Goal: Task Accomplishment & Management: Use online tool/utility

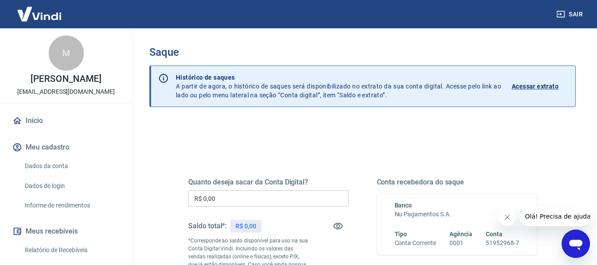
click at [228, 195] on input "R$ 0,00" at bounding box center [268, 198] width 160 height 16
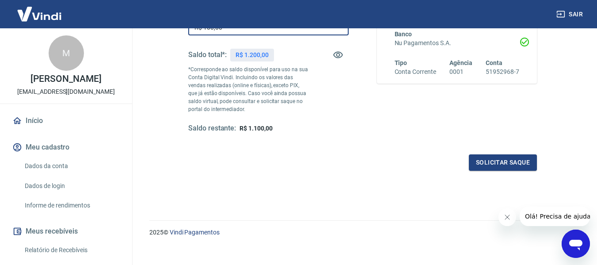
scroll to position [177, 0]
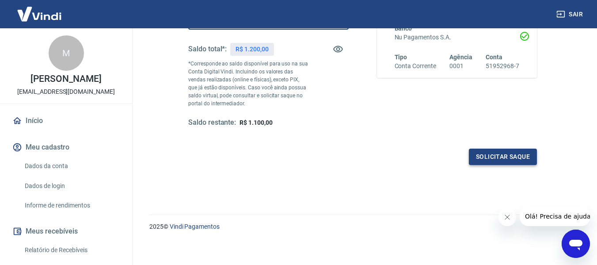
type input "R$ 100,00"
click at [531, 157] on button "Solicitar saque" at bounding box center [503, 156] width 68 height 16
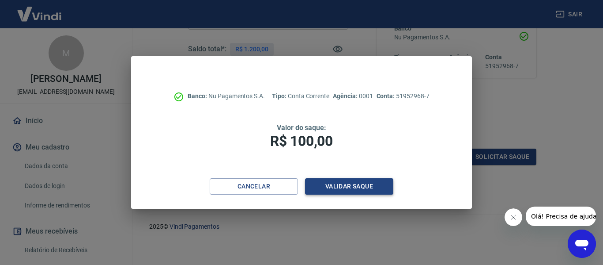
click at [365, 187] on button "Validar saque" at bounding box center [349, 186] width 88 height 16
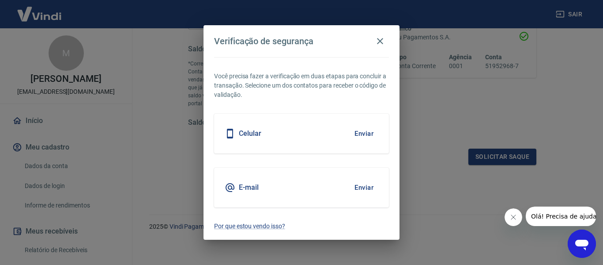
click at [359, 187] on button "Enviar" at bounding box center [364, 187] width 29 height 19
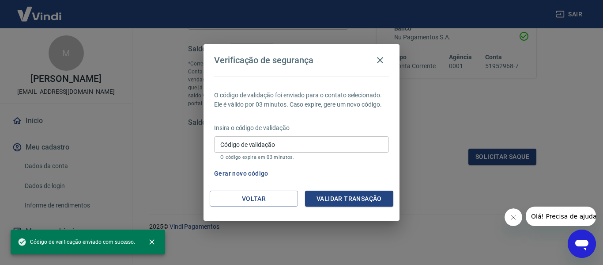
click at [290, 144] on input "Código de validação" at bounding box center [301, 144] width 175 height 16
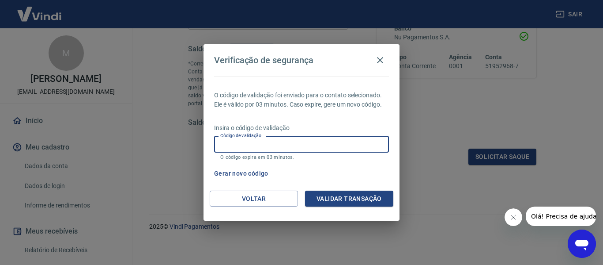
paste input "808717"
type input "808717"
click at [338, 197] on button "Validar transação" at bounding box center [349, 198] width 88 height 16
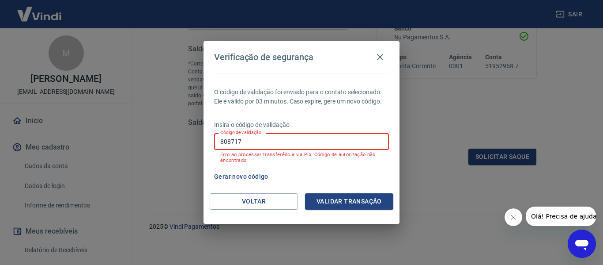
drag, startPoint x: 258, startPoint y: 141, endPoint x: 203, endPoint y: 140, distance: 55.2
click at [203, 140] on div "Verificação de segurança O código de validação foi enviado para o contato selec…" at bounding box center [301, 132] width 603 height 265
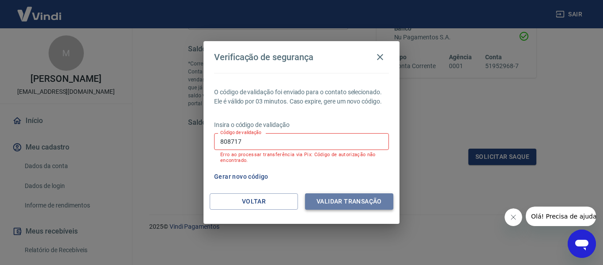
click at [318, 197] on button "Validar transação" at bounding box center [349, 201] width 88 height 16
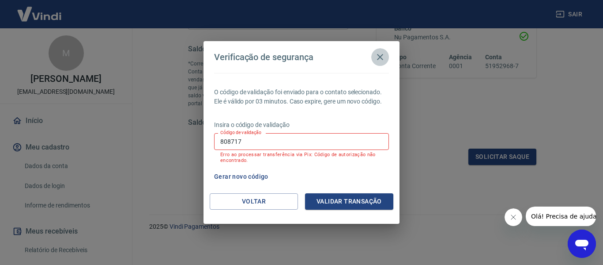
click at [384, 55] on icon "button" at bounding box center [380, 57] width 11 height 11
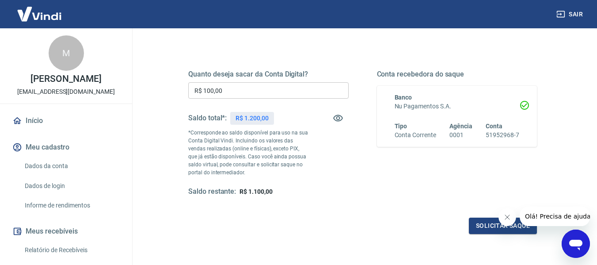
scroll to position [88, 0]
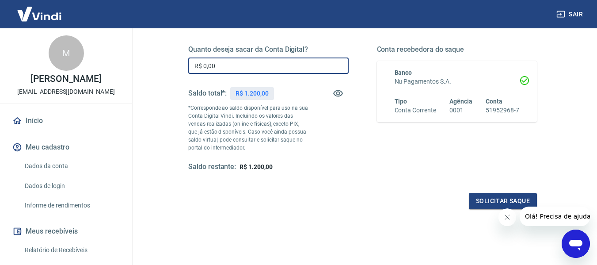
click at [280, 64] on input "R$ 0,00" at bounding box center [268, 65] width 160 height 16
type input "R$ 100,00"
click at [477, 202] on button "Solicitar saque" at bounding box center [503, 201] width 68 height 16
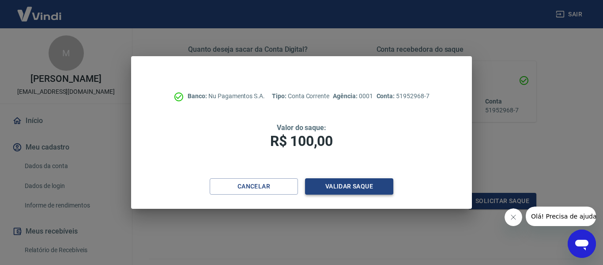
click at [368, 184] on button "Validar saque" at bounding box center [349, 186] width 88 height 16
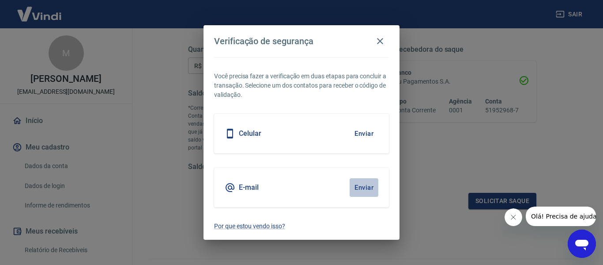
click at [376, 184] on button "Enviar" at bounding box center [364, 187] width 29 height 19
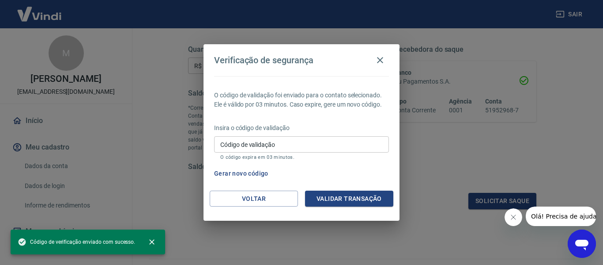
click at [319, 135] on div "Insira o código de validação Código de validação Código de validação O código e…" at bounding box center [301, 142] width 175 height 38
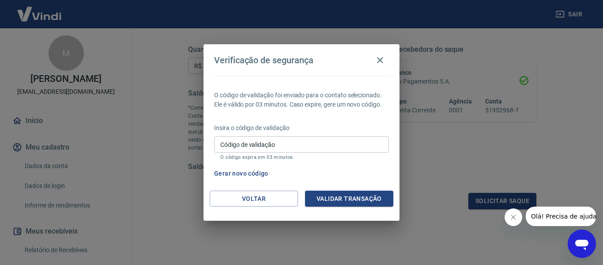
click at [317, 142] on input "Código de validação" at bounding box center [301, 144] width 175 height 16
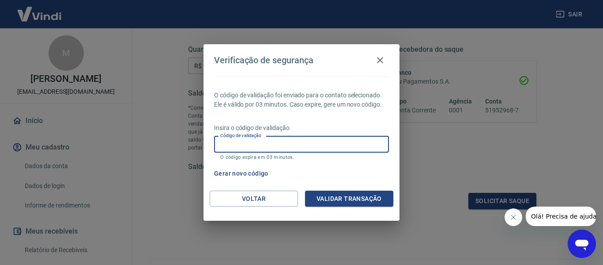
drag, startPoint x: 317, startPoint y: 143, endPoint x: 284, endPoint y: 141, distance: 32.3
click at [284, 141] on input "Código de validação" at bounding box center [301, 144] width 175 height 16
paste input "106269"
type input "106269"
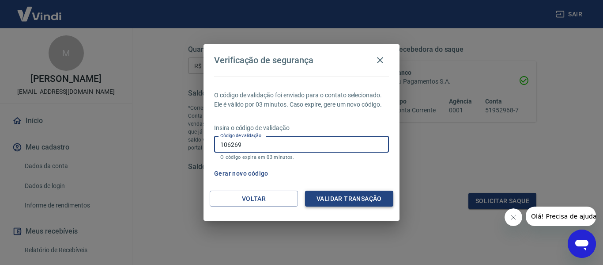
click at [335, 204] on button "Validar transação" at bounding box center [349, 198] width 88 height 16
